Goal: Task Accomplishment & Management: Manage account settings

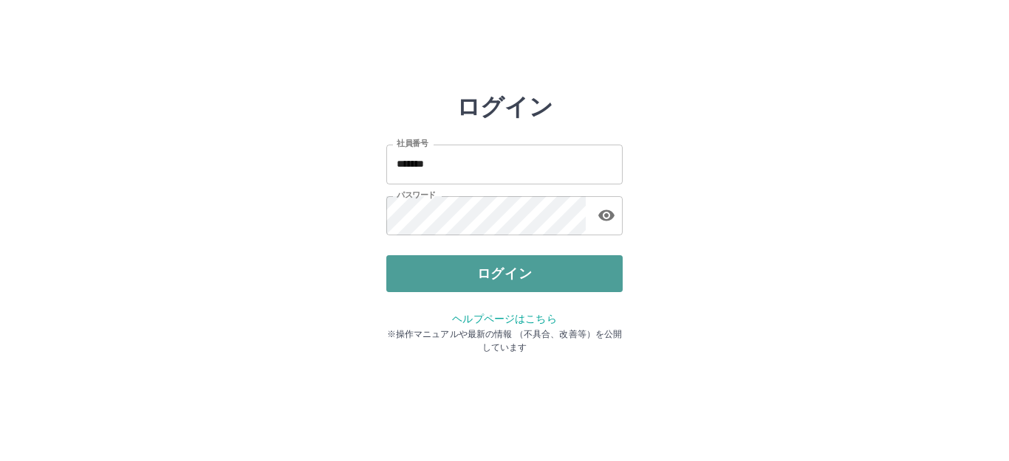
click at [467, 277] on button "ログイン" at bounding box center [504, 273] width 236 height 37
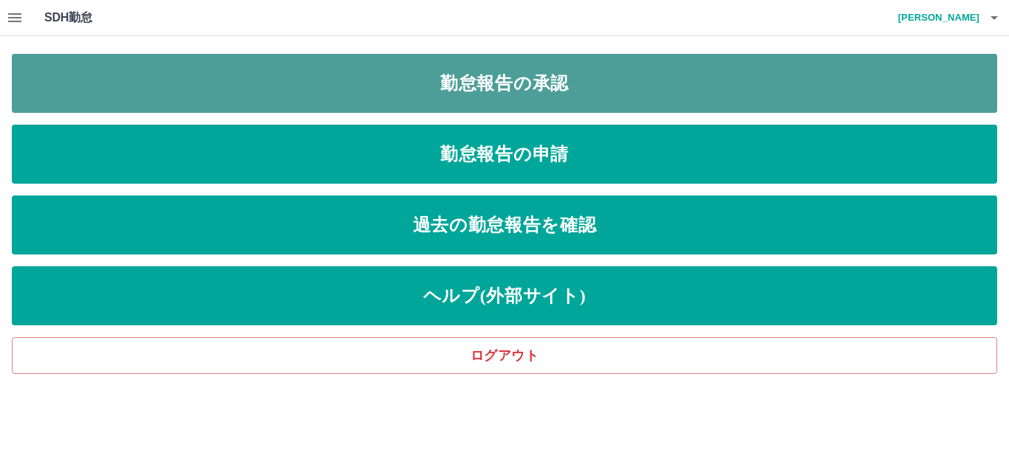
click at [317, 70] on link "勤怠報告の承認" at bounding box center [504, 83] width 985 height 59
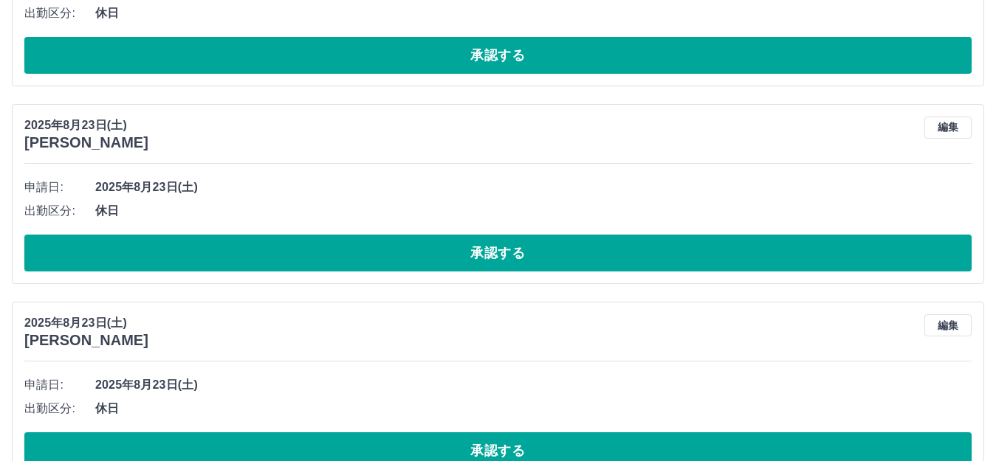
scroll to position [2942, 0]
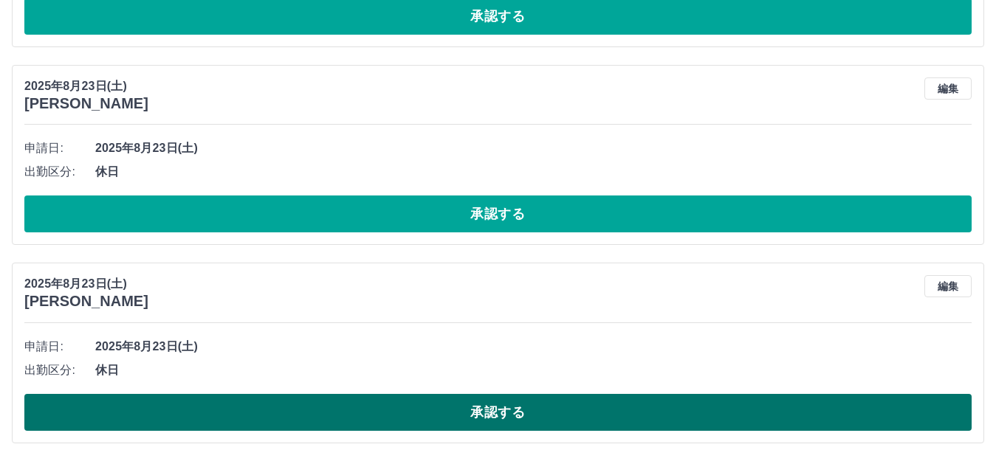
click at [498, 409] on button "承認する" at bounding box center [497, 412] width 947 height 37
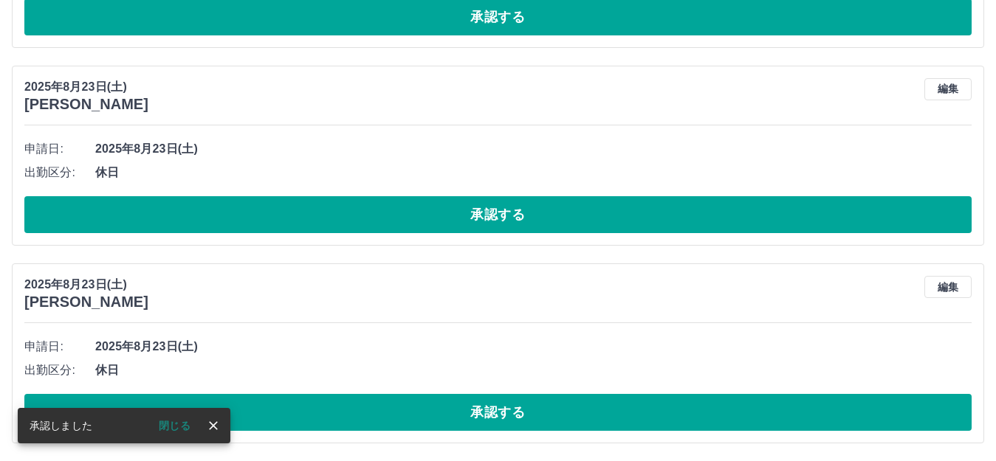
scroll to position [2744, 0]
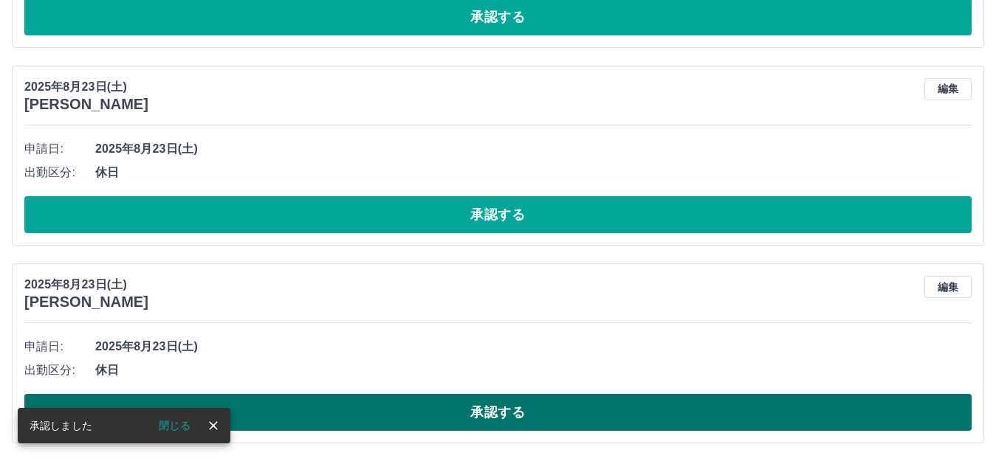
click at [386, 399] on button "承認する" at bounding box center [497, 412] width 947 height 37
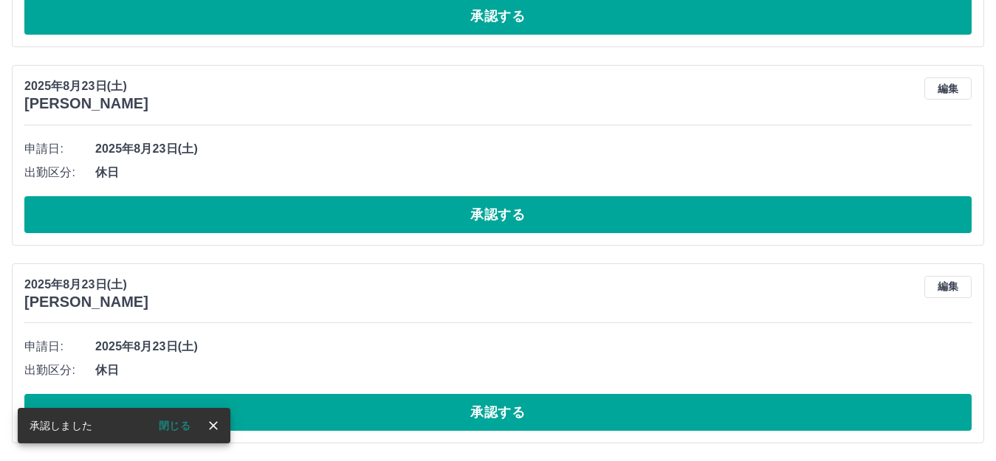
scroll to position [2546, 0]
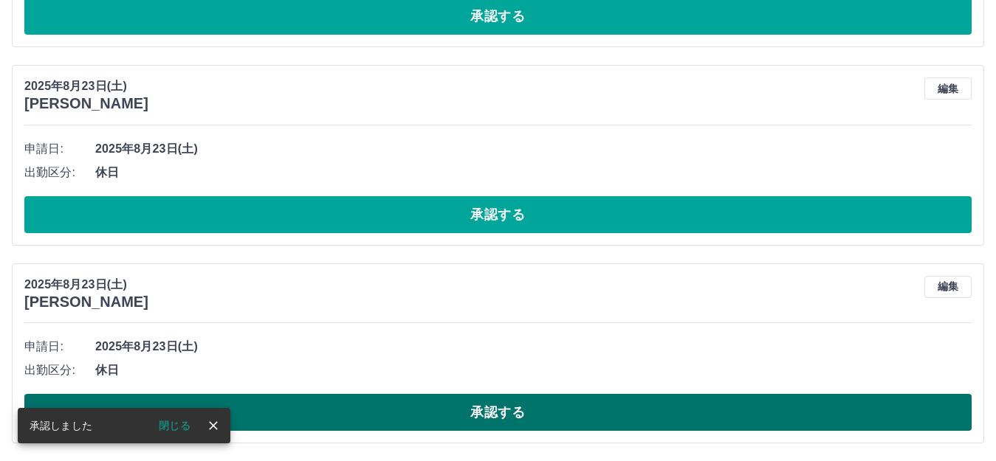
click at [446, 413] on button "承認する" at bounding box center [497, 412] width 947 height 37
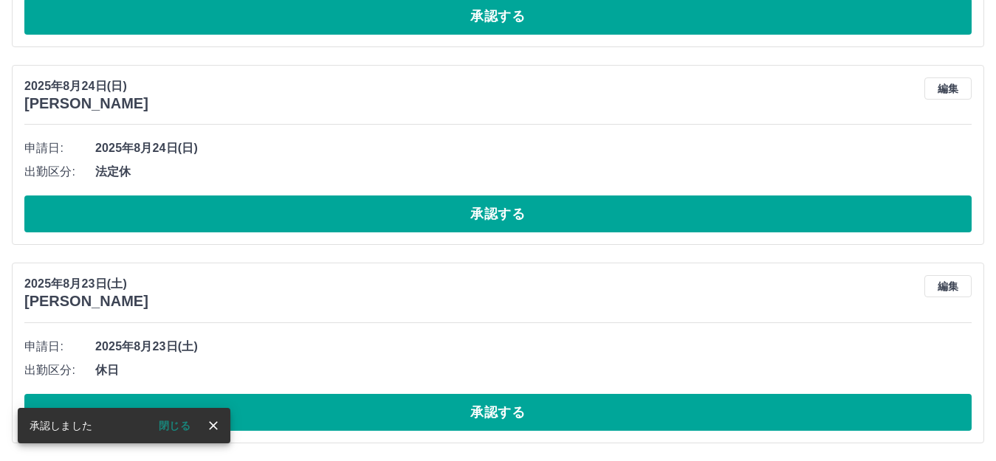
scroll to position [2348, 0]
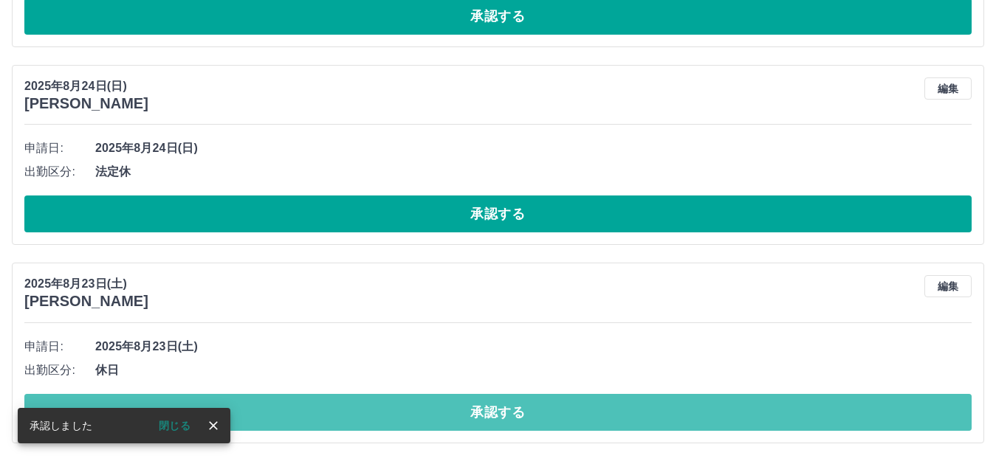
click at [482, 408] on button "承認する" at bounding box center [497, 412] width 947 height 37
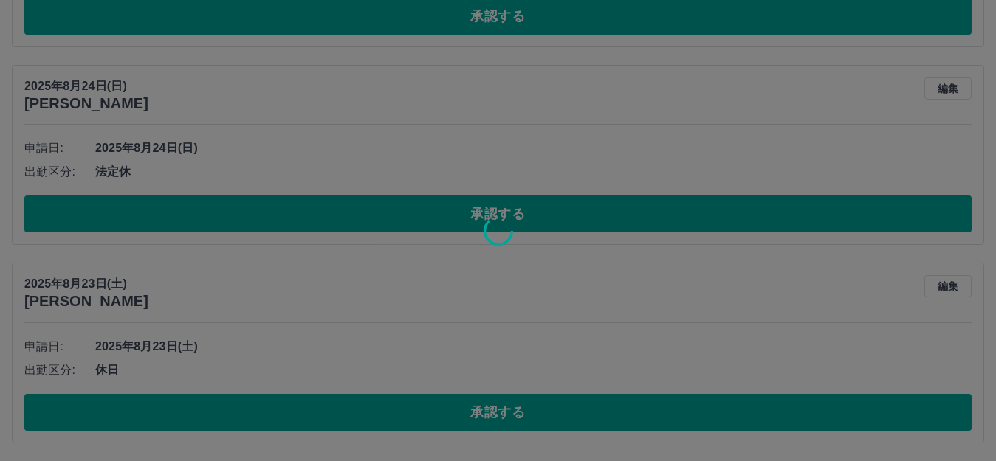
scroll to position [2149, 0]
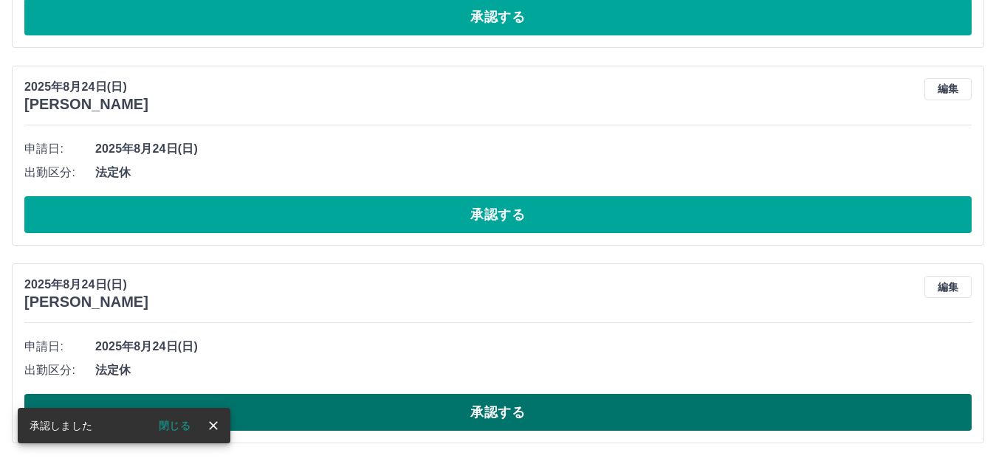
click at [484, 416] on button "承認する" at bounding box center [497, 412] width 947 height 37
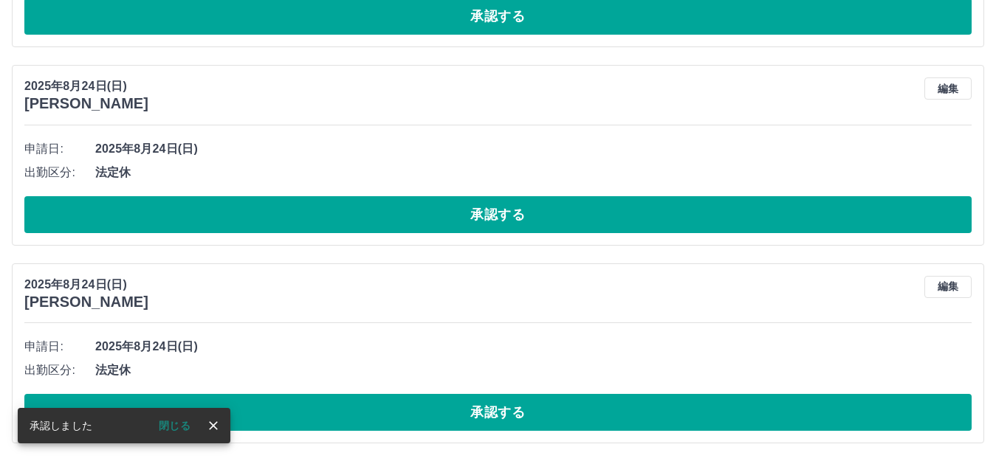
scroll to position [1952, 0]
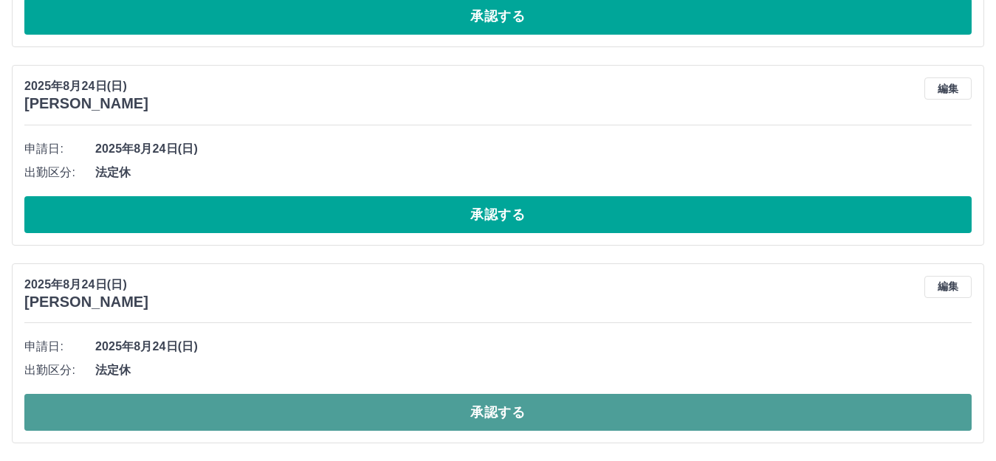
click at [453, 399] on button "承認する" at bounding box center [497, 412] width 947 height 37
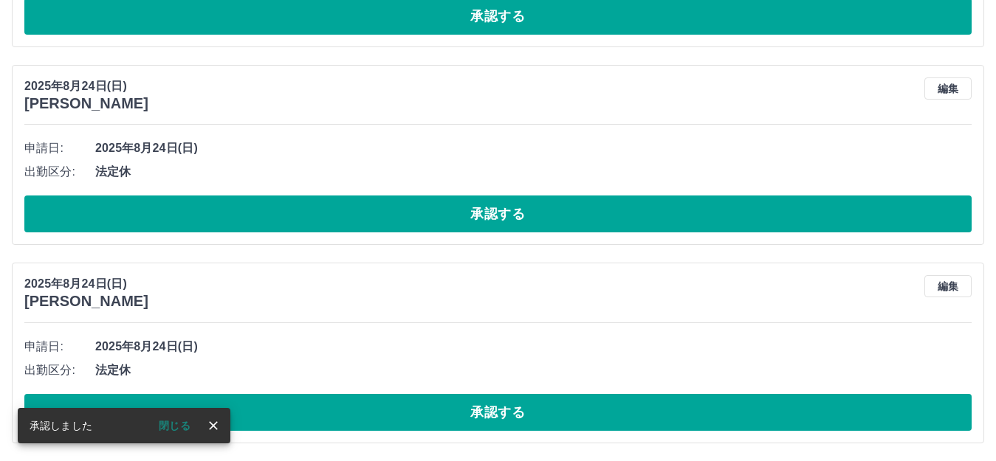
scroll to position [1754, 0]
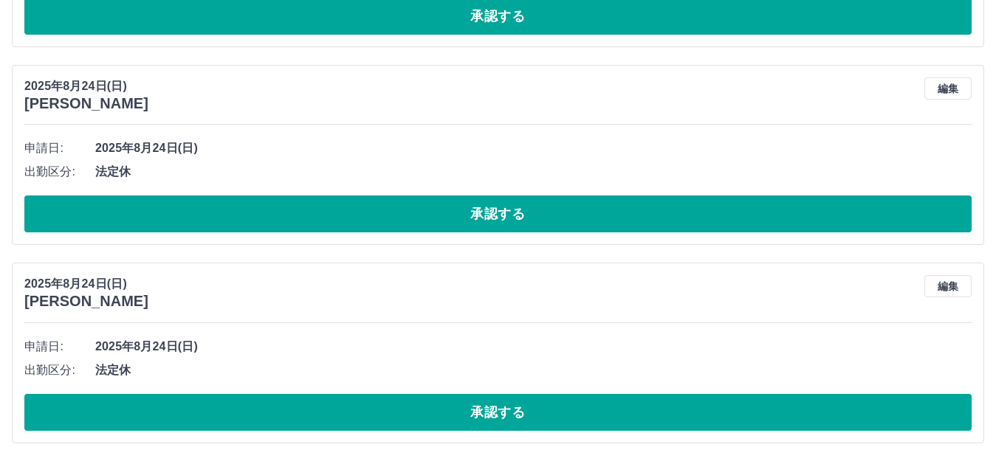
click at [453, 399] on button "承認する" at bounding box center [497, 412] width 947 height 37
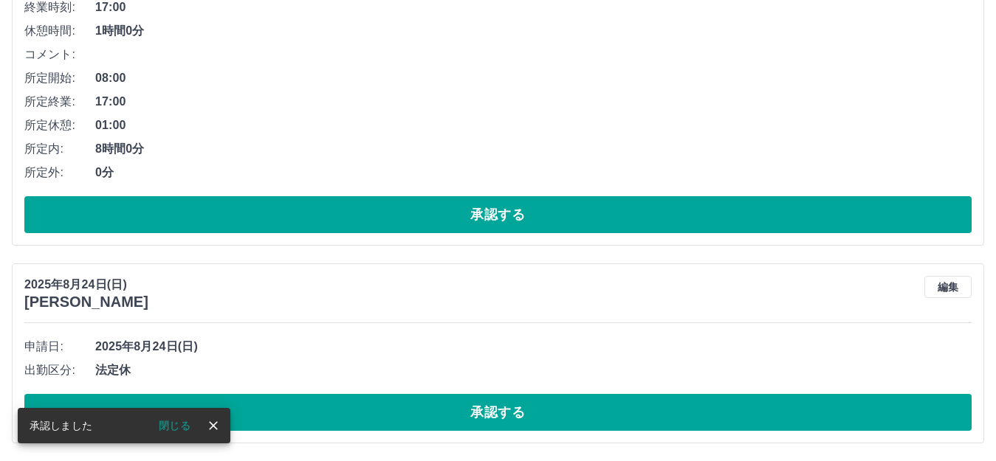
scroll to position [1555, 0]
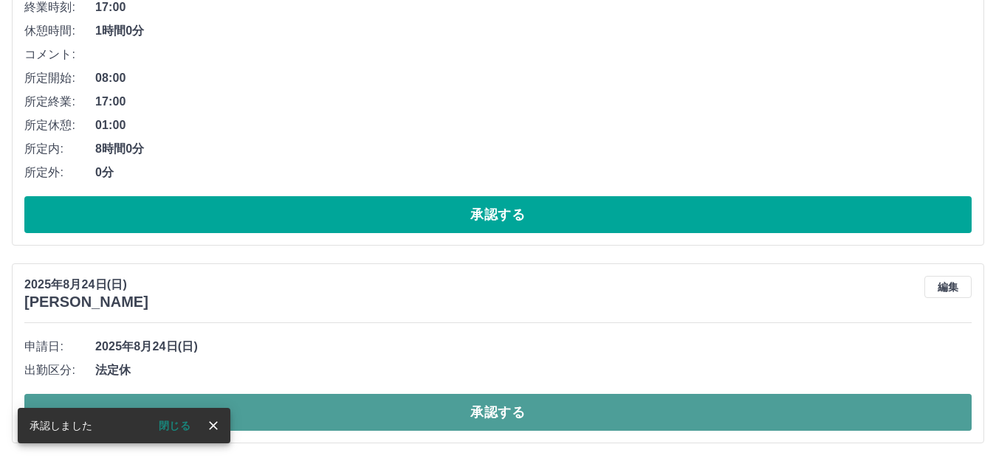
click at [457, 418] on button "承認する" at bounding box center [497, 412] width 947 height 37
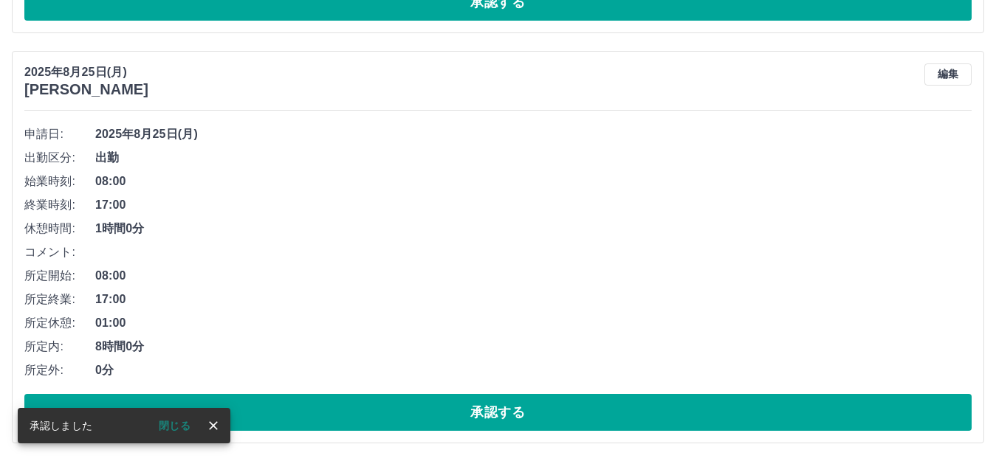
scroll to position [1357, 0]
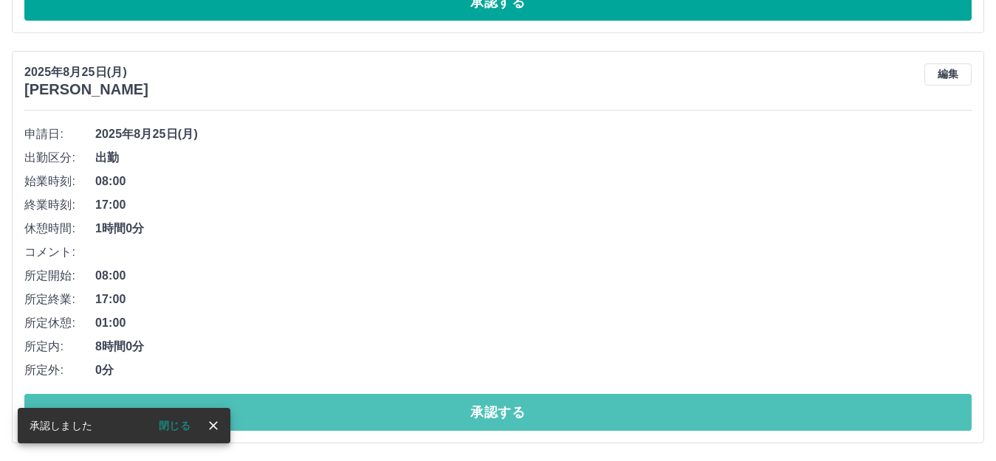
click at [457, 418] on button "承認する" at bounding box center [497, 412] width 947 height 37
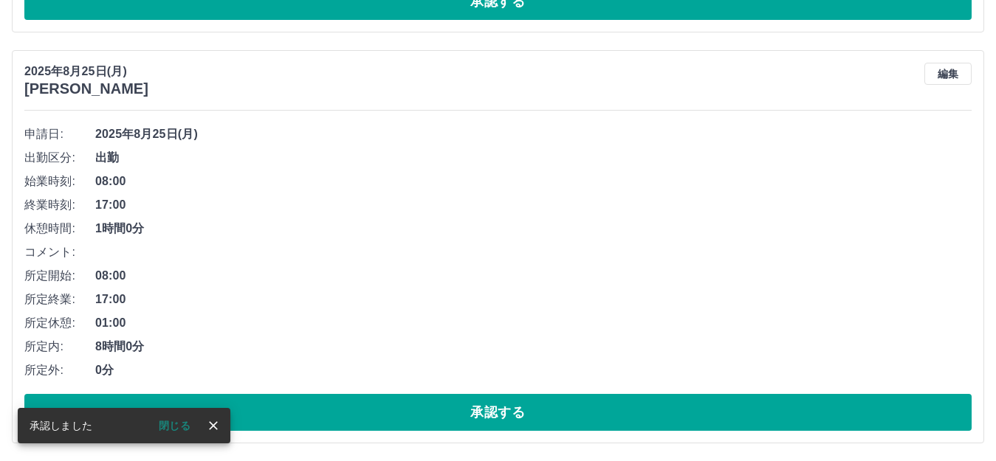
scroll to position [947, 0]
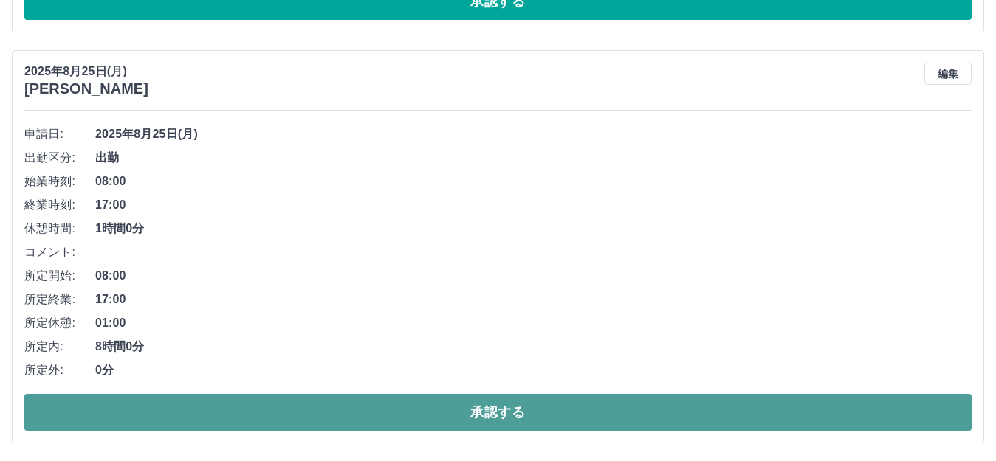
click at [457, 415] on button "承認する" at bounding box center [497, 412] width 947 height 37
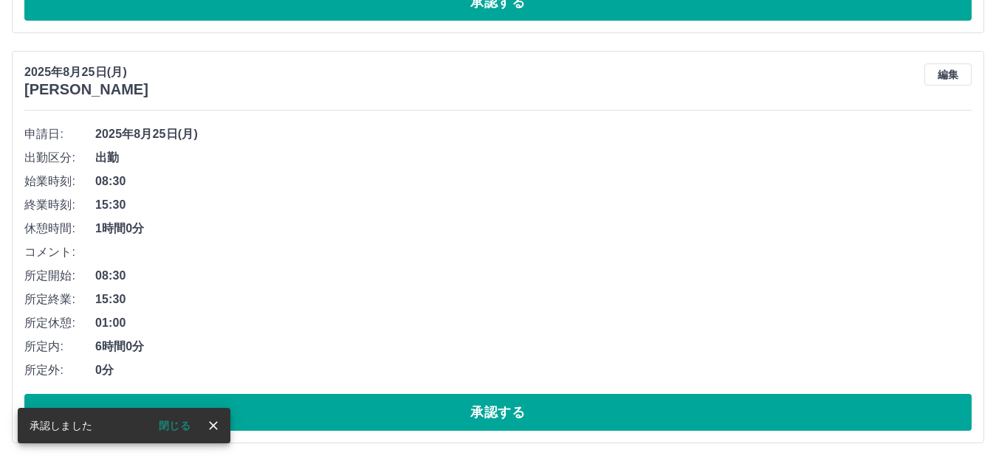
scroll to position [535, 0]
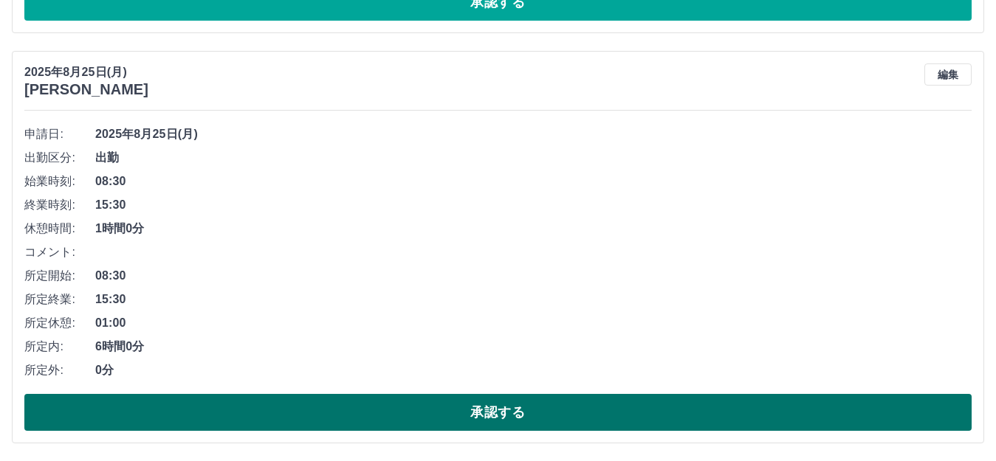
click at [457, 420] on button "承認する" at bounding box center [497, 412] width 947 height 37
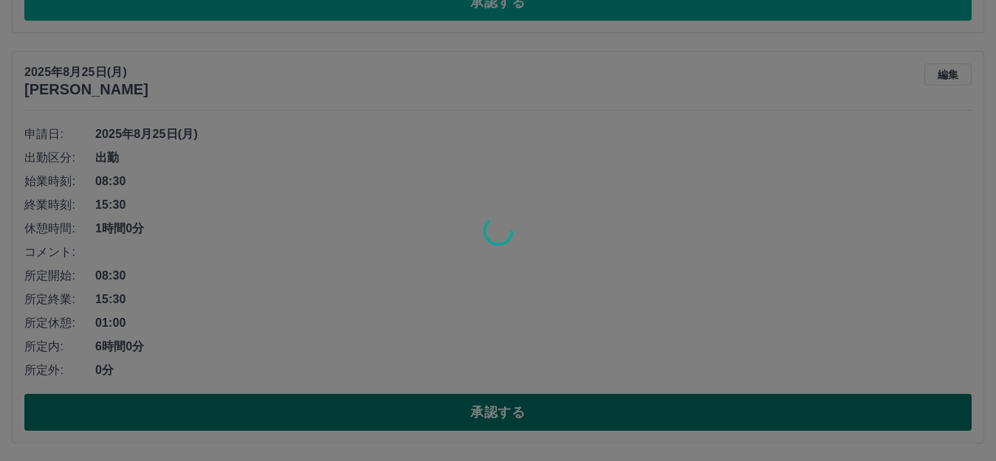
scroll to position [125, 0]
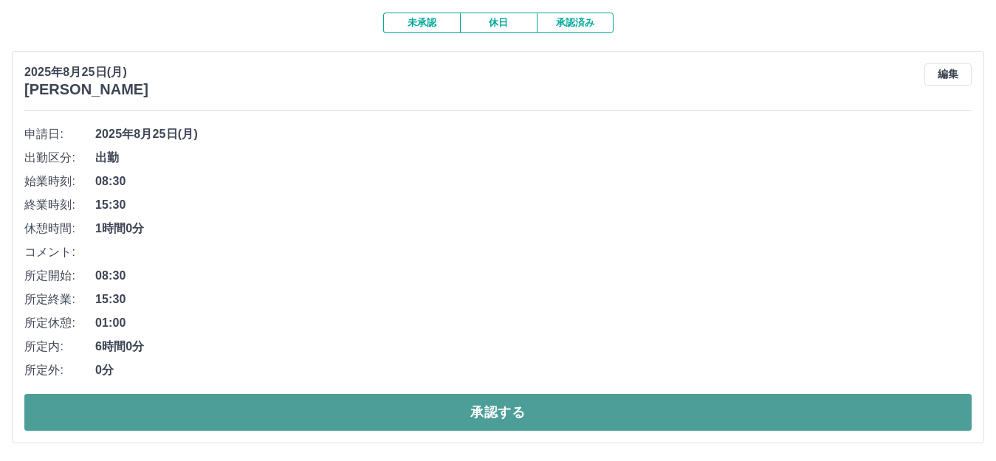
click at [353, 425] on button "承認する" at bounding box center [497, 412] width 947 height 37
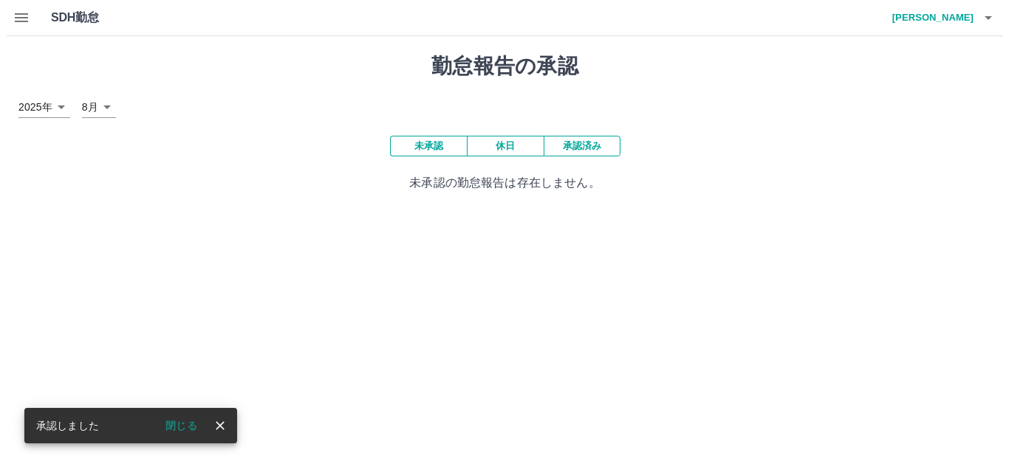
scroll to position [0, 0]
